Goal: Transaction & Acquisition: Purchase product/service

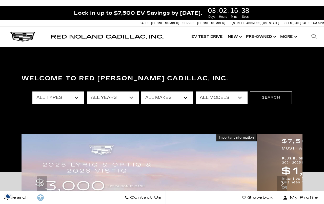
click at [79, 95] on select "All Types New Used Certified Used Demo" at bounding box center [58, 97] width 52 height 12
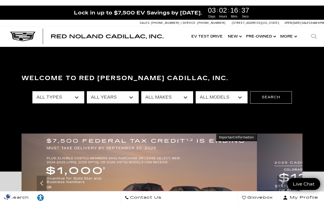
select select "New"
click at [131, 97] on select "All Years 2026 2025 2024" at bounding box center [113, 97] width 52 height 12
select select "2025"
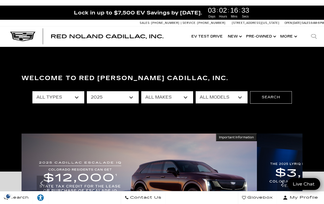
click at [187, 97] on select "All Makes Cadillac" at bounding box center [167, 97] width 52 height 12
select select "Cadillac"
click at [240, 100] on select "All Models CT4 Escalade Escalade ESV ESCALADE IQ LYRIQ OPTIQ XT5 XT6" at bounding box center [222, 97] width 52 height 12
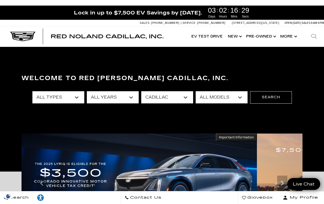
select select "XT5"
click at [269, 98] on button "Search" at bounding box center [271, 97] width 42 height 12
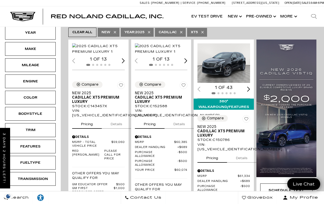
scroll to position [118, 0]
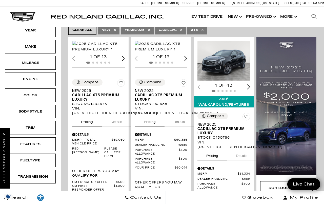
click at [102, 52] on img "1 / 2" at bounding box center [98, 46] width 53 height 11
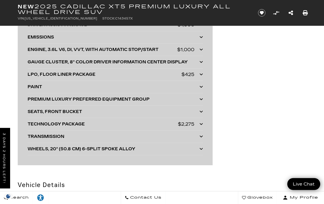
scroll to position [1347, 0]
click at [202, 137] on icon at bounding box center [202, 136] width 4 height 4
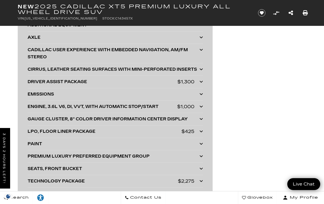
scroll to position [1289, 0]
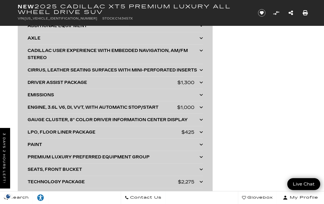
click at [202, 106] on icon at bounding box center [202, 107] width 4 height 4
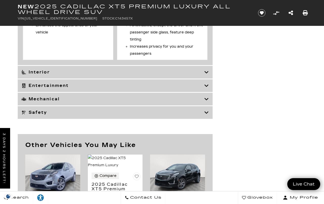
scroll to position [2101, 0]
click at [209, 75] on icon at bounding box center [207, 72] width 5 height 5
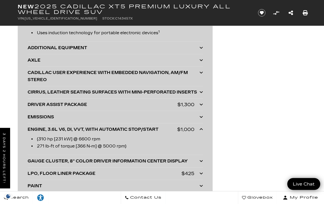
scroll to position [1249, 0]
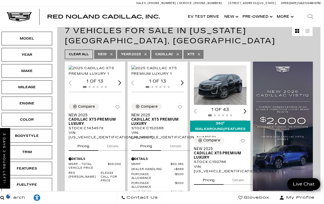
scroll to position [94, 4]
click at [161, 77] on img "1 / 2" at bounding box center [158, 70] width 53 height 11
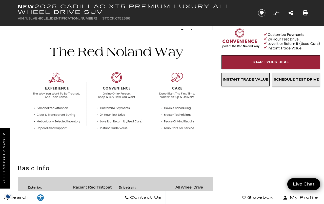
scroll to position [172, 0]
